Goal: Task Accomplishment & Management: Manage account settings

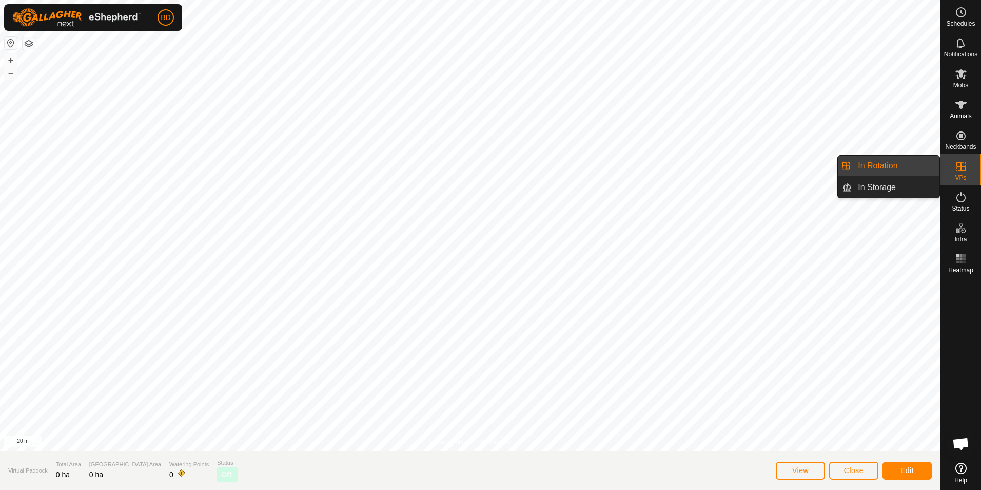
click at [964, 174] on span "VPs" at bounding box center [960, 177] width 11 height 6
click at [893, 168] on link "In Rotation" at bounding box center [896, 165] width 88 height 21
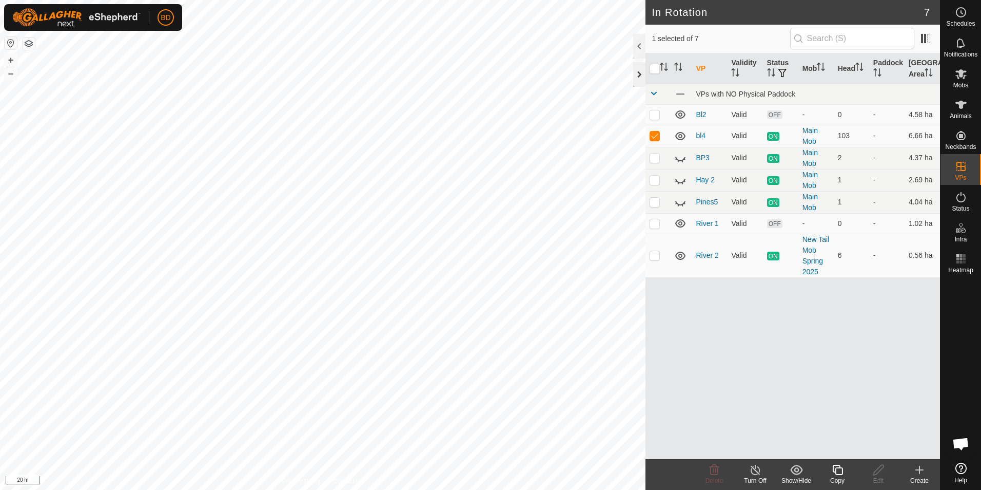
click at [638, 77] on div at bounding box center [639, 74] width 12 height 25
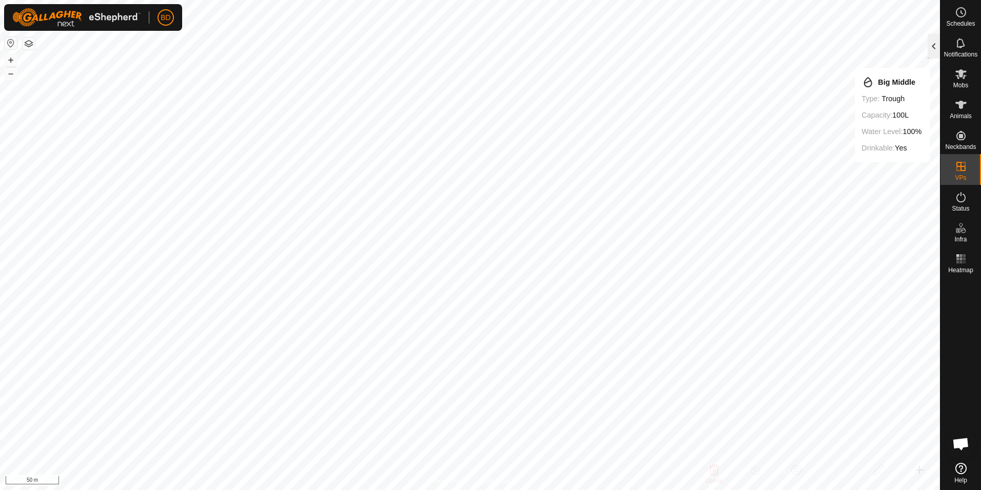
click at [935, 45] on div at bounding box center [934, 46] width 12 height 25
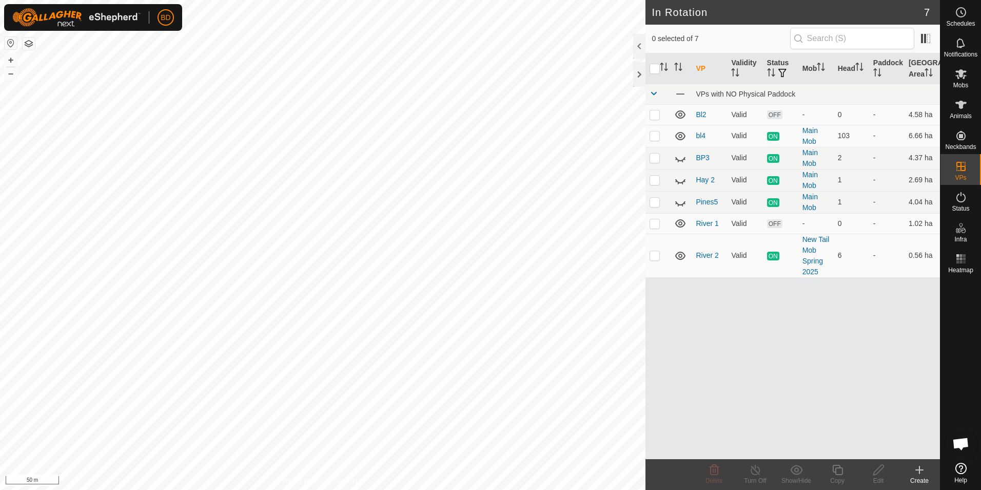
checkbox input "true"
click at [839, 475] on icon at bounding box center [837, 469] width 13 height 12
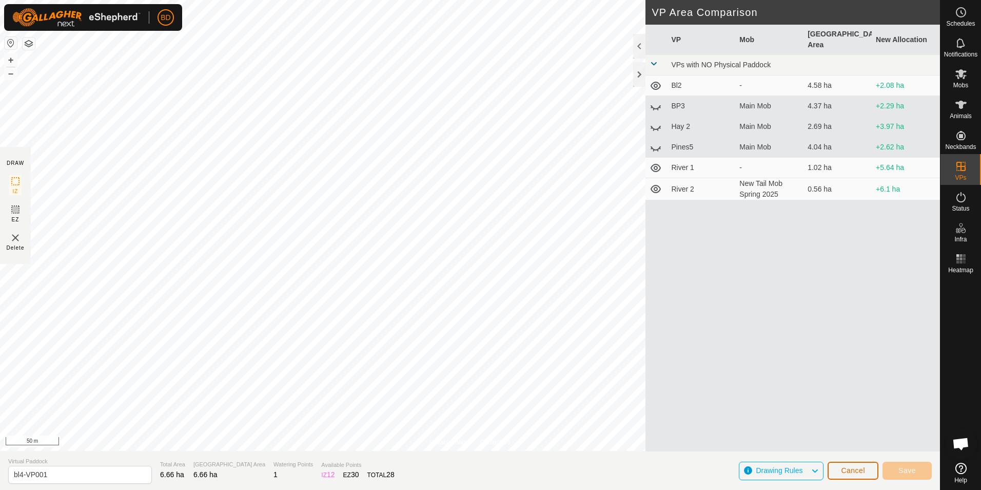
click at [867, 475] on button "Cancel" at bounding box center [853, 470] width 51 height 18
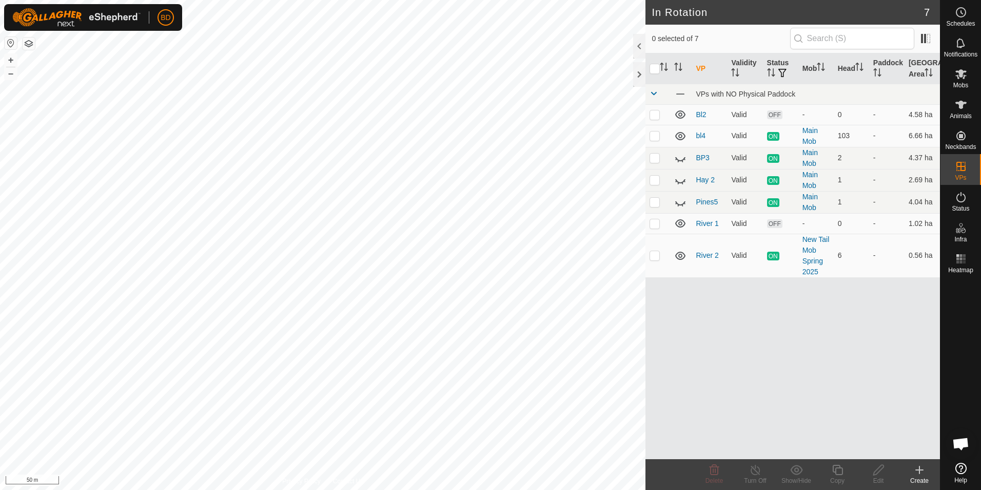
click at [919, 470] on icon at bounding box center [919, 470] width 7 height 0
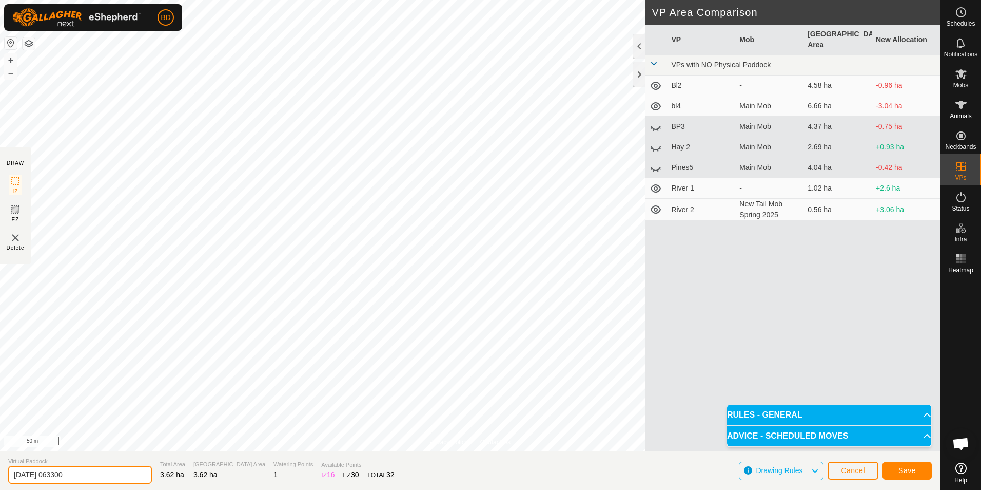
click at [96, 476] on input "[DATE] 063300" at bounding box center [80, 474] width 144 height 18
drag, startPoint x: 101, startPoint y: 475, endPoint x: 1, endPoint y: 477, distance: 100.6
click at [1, 477] on section "Virtual Paddock [DATE] 063300 Total Area 3.62 ha Grazing Area 3.62 ha Watering …" at bounding box center [470, 470] width 940 height 39
type input "T1"
click at [905, 470] on span "Save" at bounding box center [907, 470] width 17 height 8
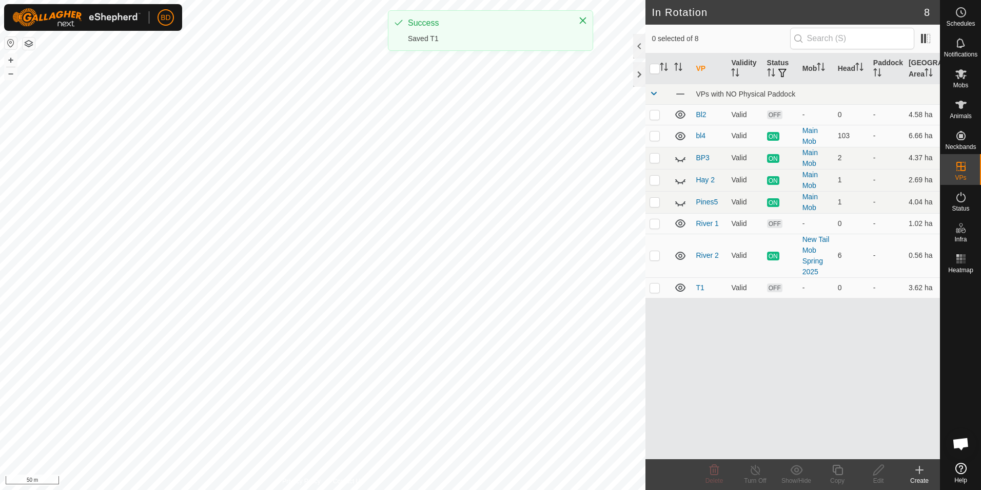
checkbox input "true"
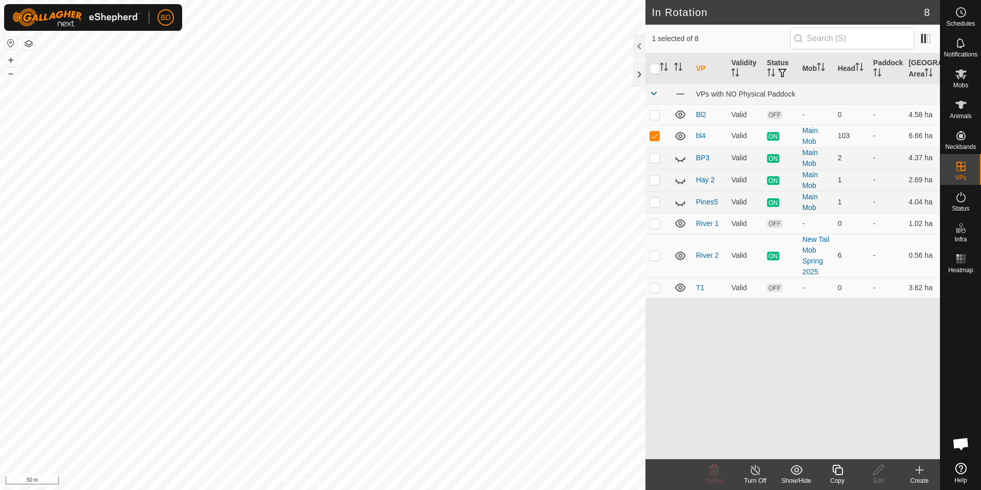
click at [755, 474] on icon at bounding box center [755, 469] width 9 height 10
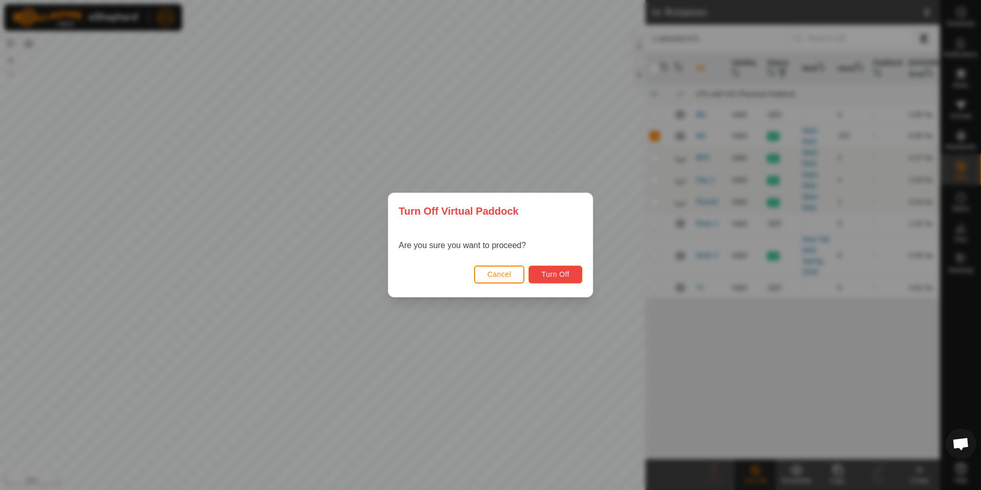
click at [554, 273] on span "Turn Off" at bounding box center [555, 274] width 28 height 8
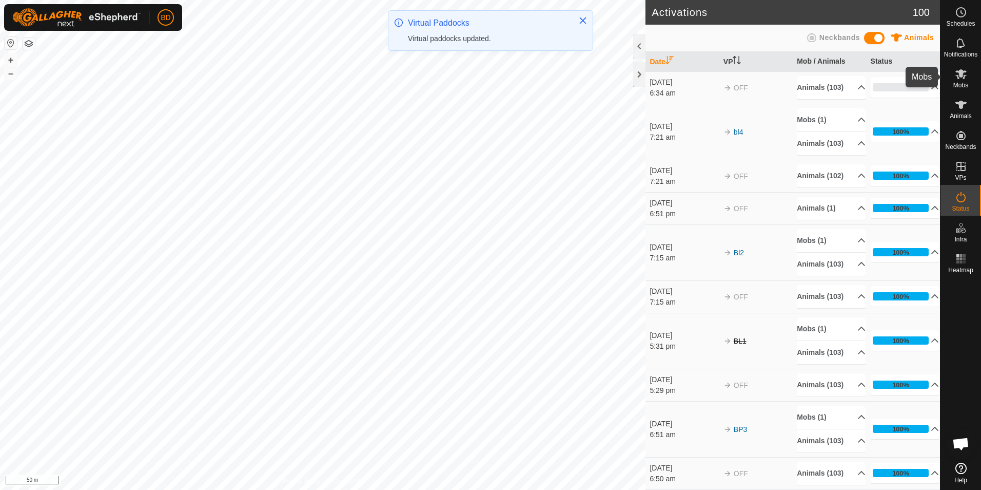
click at [965, 80] on es-mob-svg-icon at bounding box center [961, 74] width 18 height 16
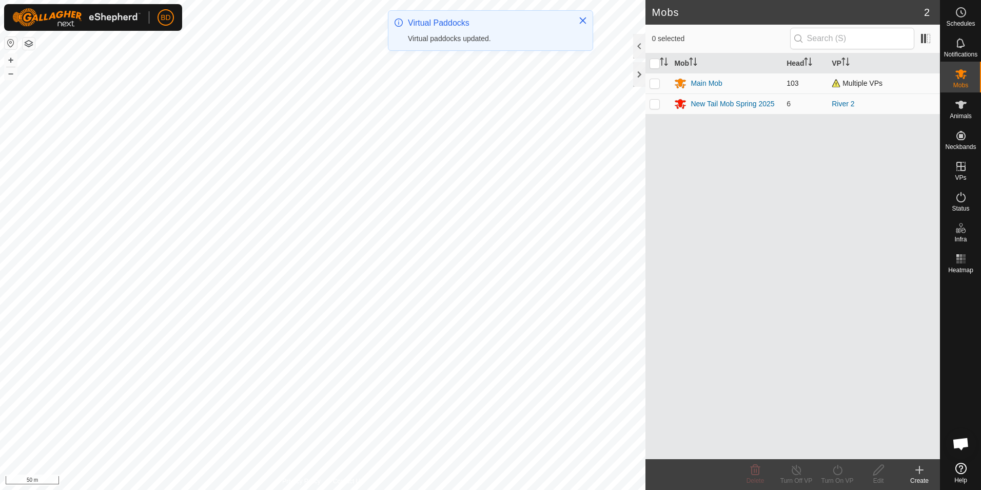
click at [653, 82] on p-checkbox at bounding box center [655, 83] width 10 height 8
checkbox input "true"
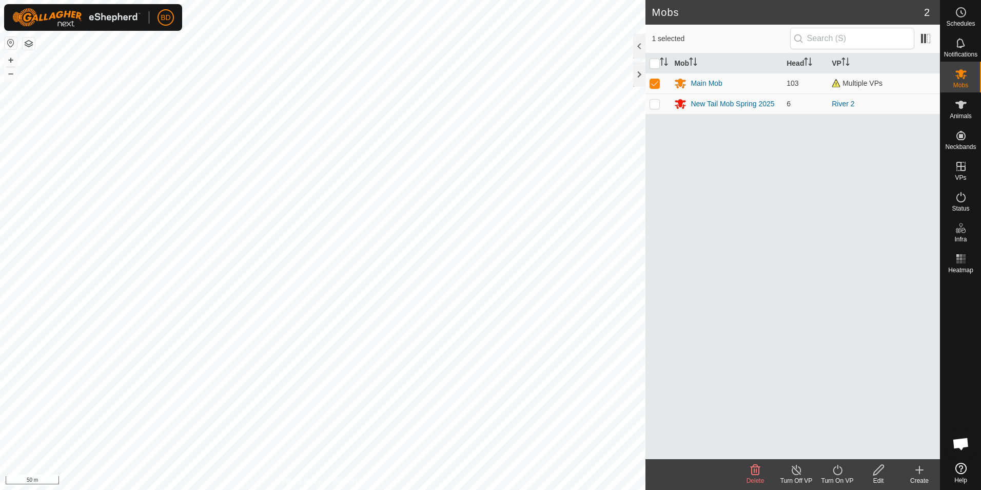
click at [841, 472] on icon at bounding box center [837, 469] width 13 height 12
click at [840, 449] on link "Now" at bounding box center [869, 447] width 102 height 21
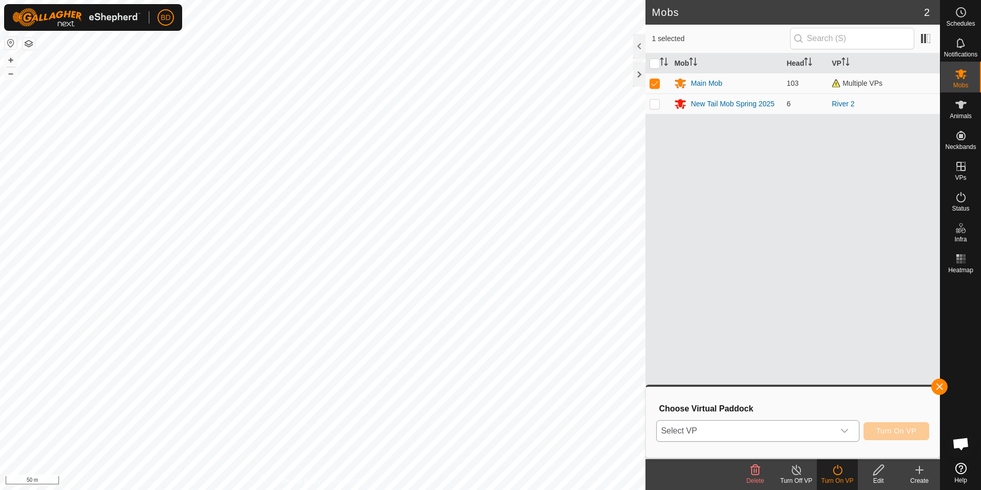
click at [849, 432] on icon "dropdown trigger" at bounding box center [845, 430] width 8 height 8
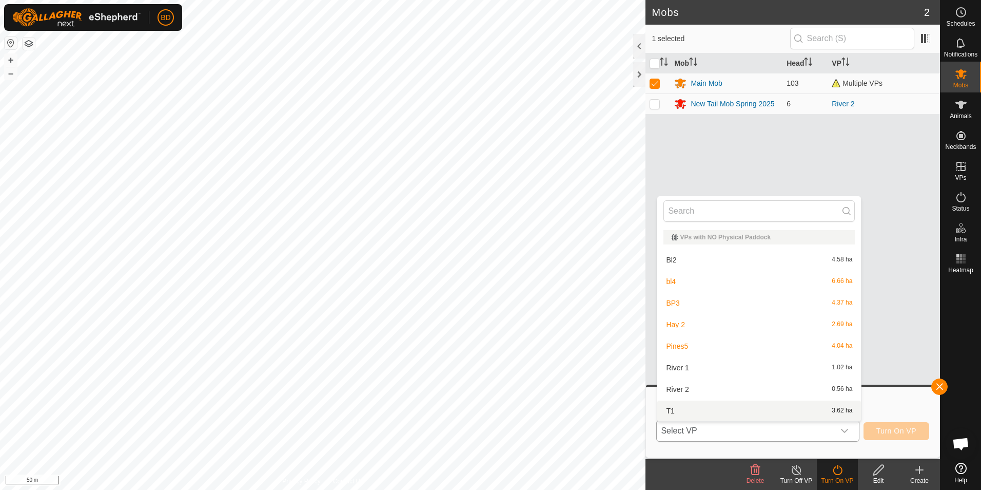
click at [689, 412] on li "T1 3.62 ha" at bounding box center [759, 410] width 204 height 21
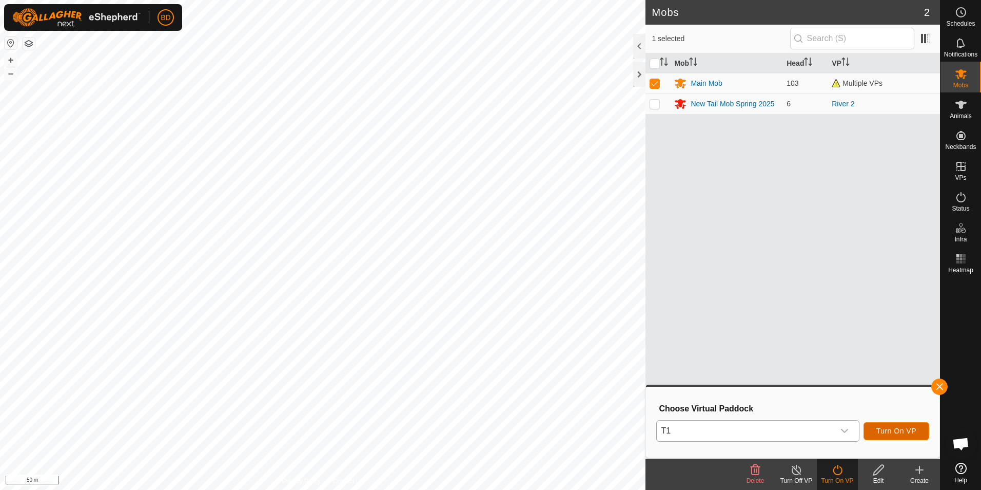
click at [888, 432] on span "Turn On VP" at bounding box center [897, 430] width 40 height 8
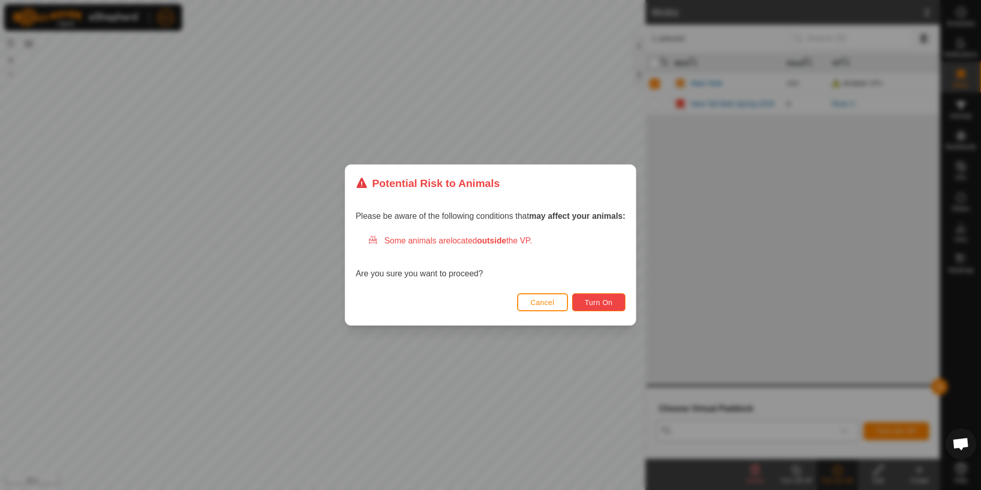
click at [600, 304] on span "Turn On" at bounding box center [599, 302] width 28 height 8
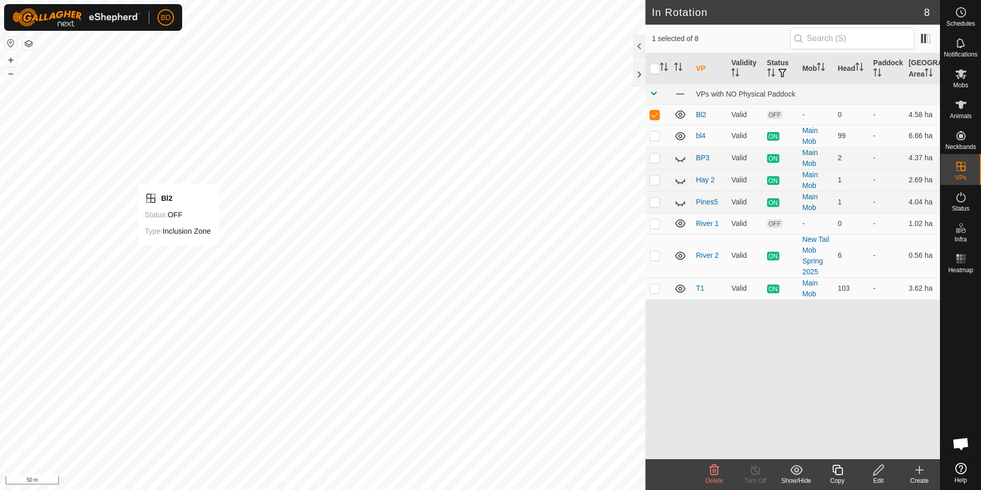
checkbox input "false"
checkbox input "true"
checkbox input "false"
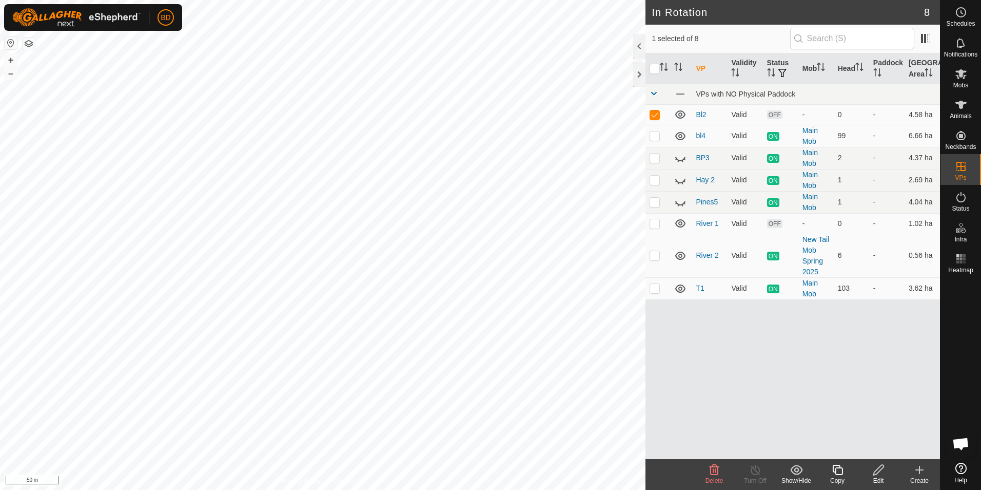
checkbox input "true"
checkbox input "false"
checkbox input "true"
checkbox input "false"
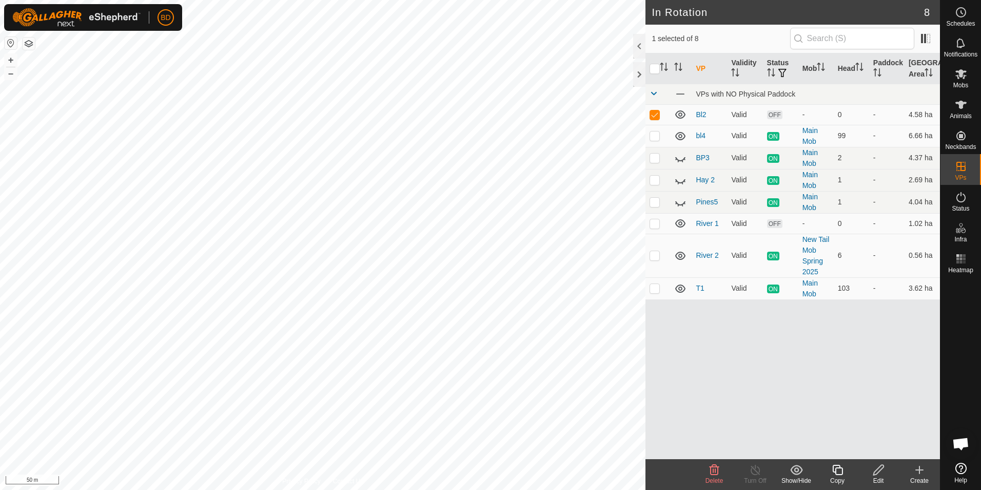
click at [713, 475] on icon at bounding box center [715, 469] width 10 height 10
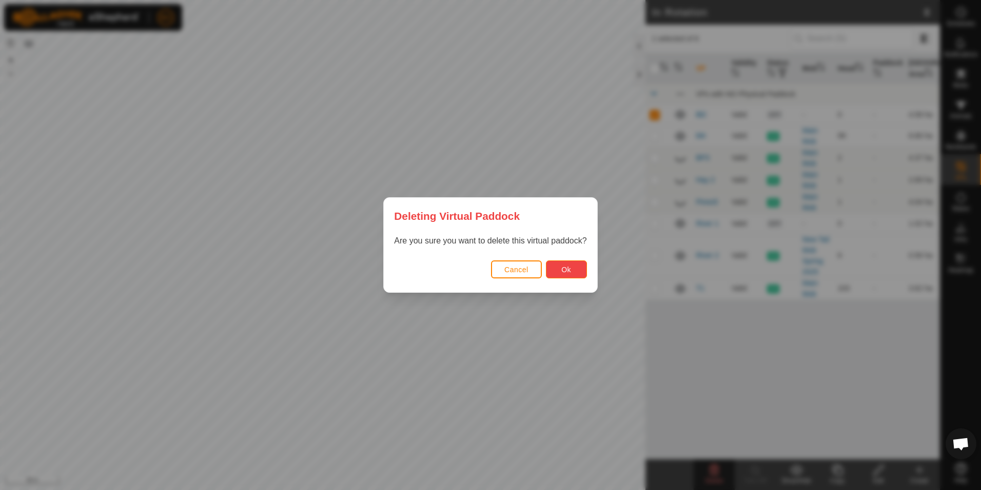
click at [564, 267] on span "Ok" at bounding box center [566, 269] width 10 height 8
checkbox input "false"
